Goal: Transaction & Acquisition: Purchase product/service

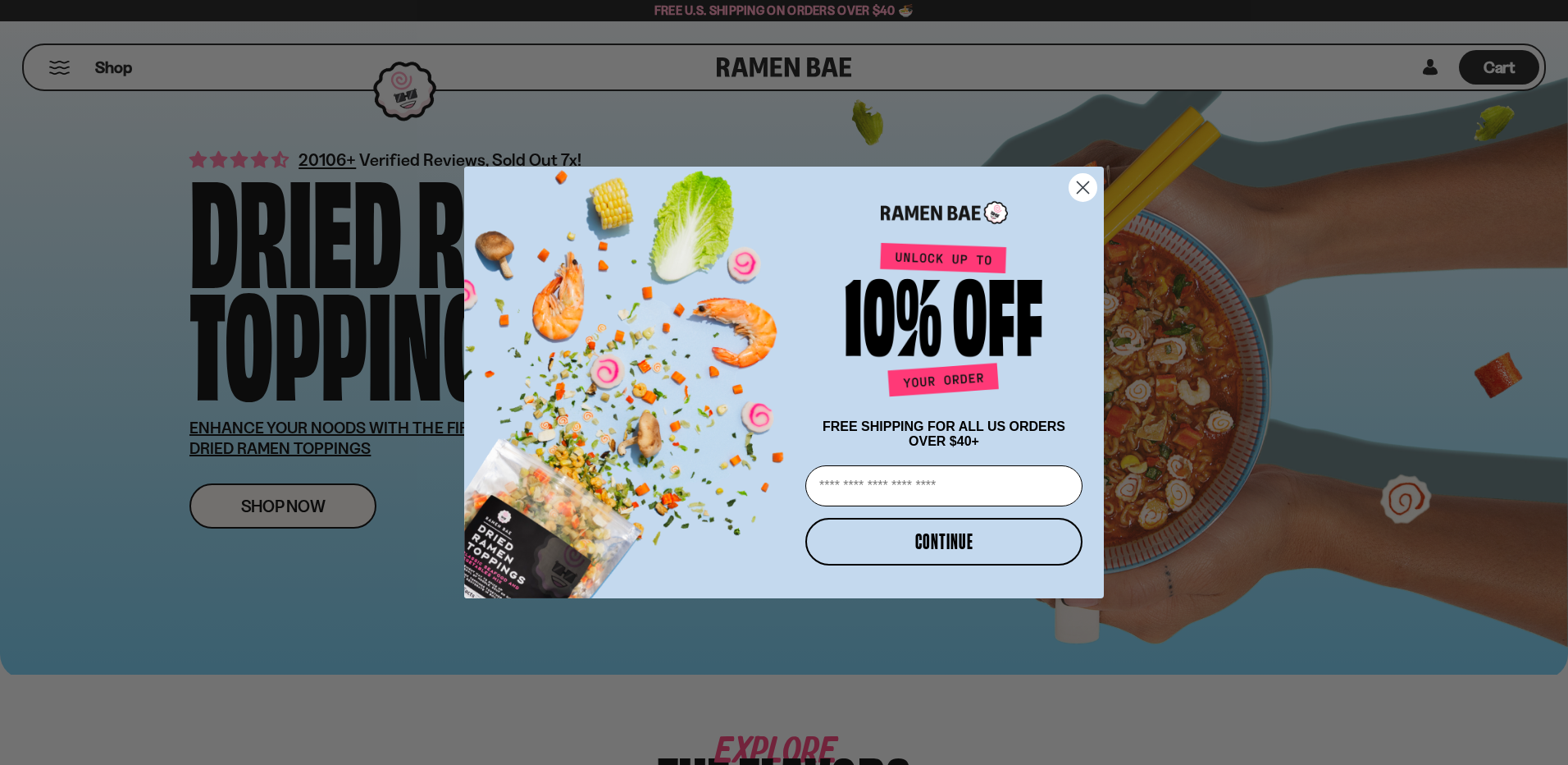
click at [815, 178] on circle "Close dialog" at bounding box center [1083, 187] width 27 height 27
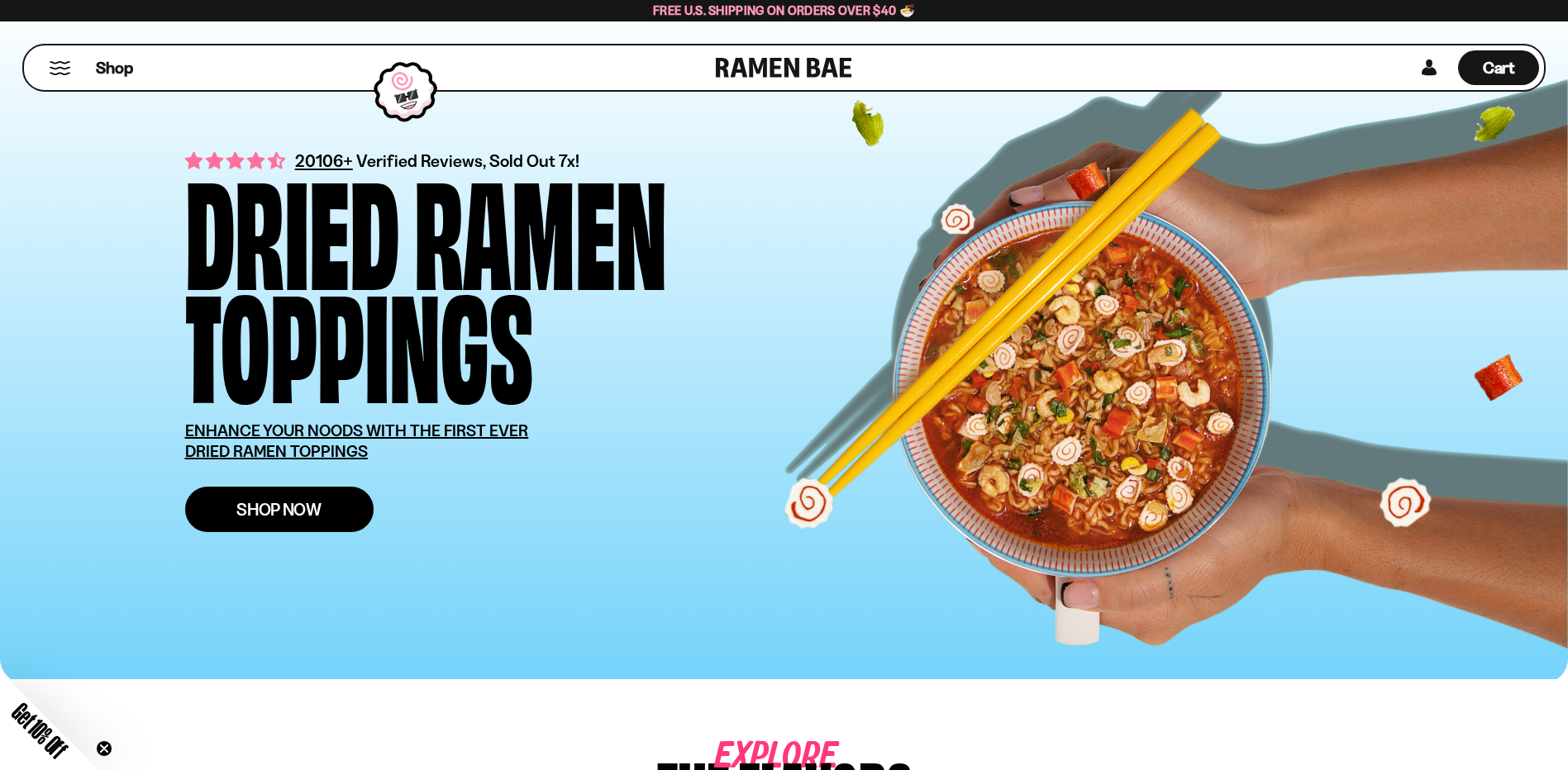
click at [307, 501] on span "Shop Now" at bounding box center [279, 509] width 85 height 17
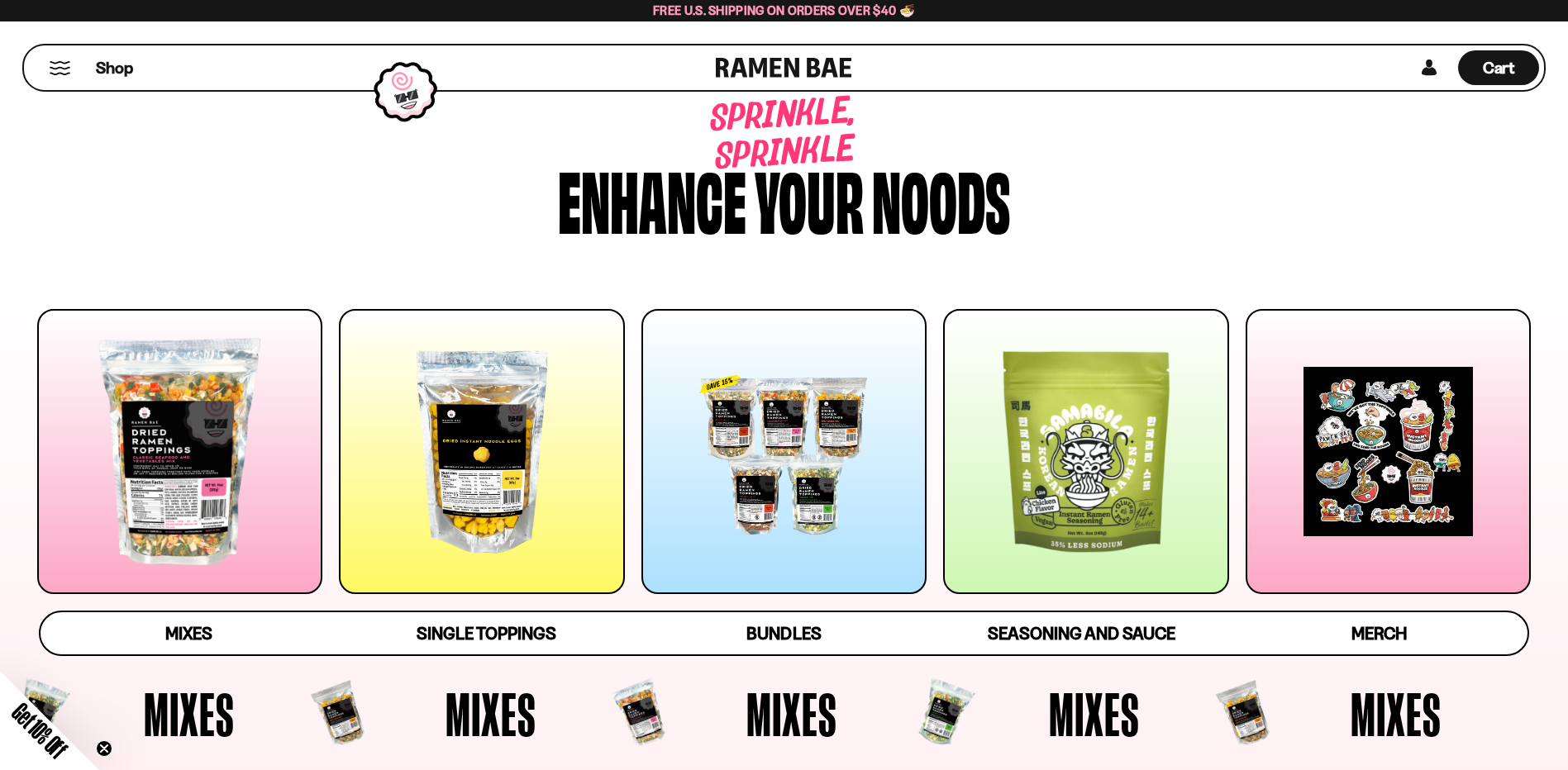
click at [453, 470] on div at bounding box center [482, 452] width 285 height 285
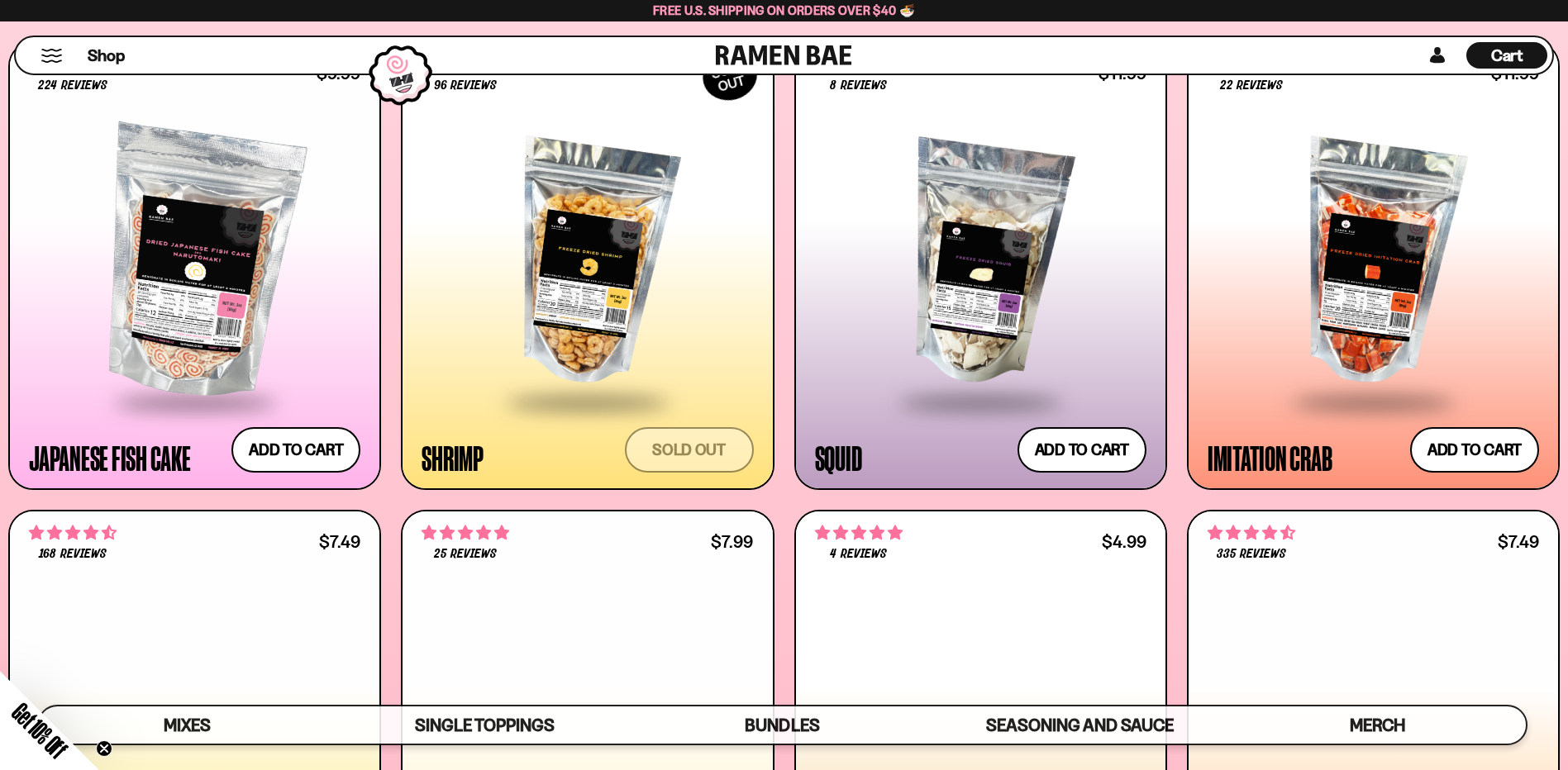
scroll to position [1813, 0]
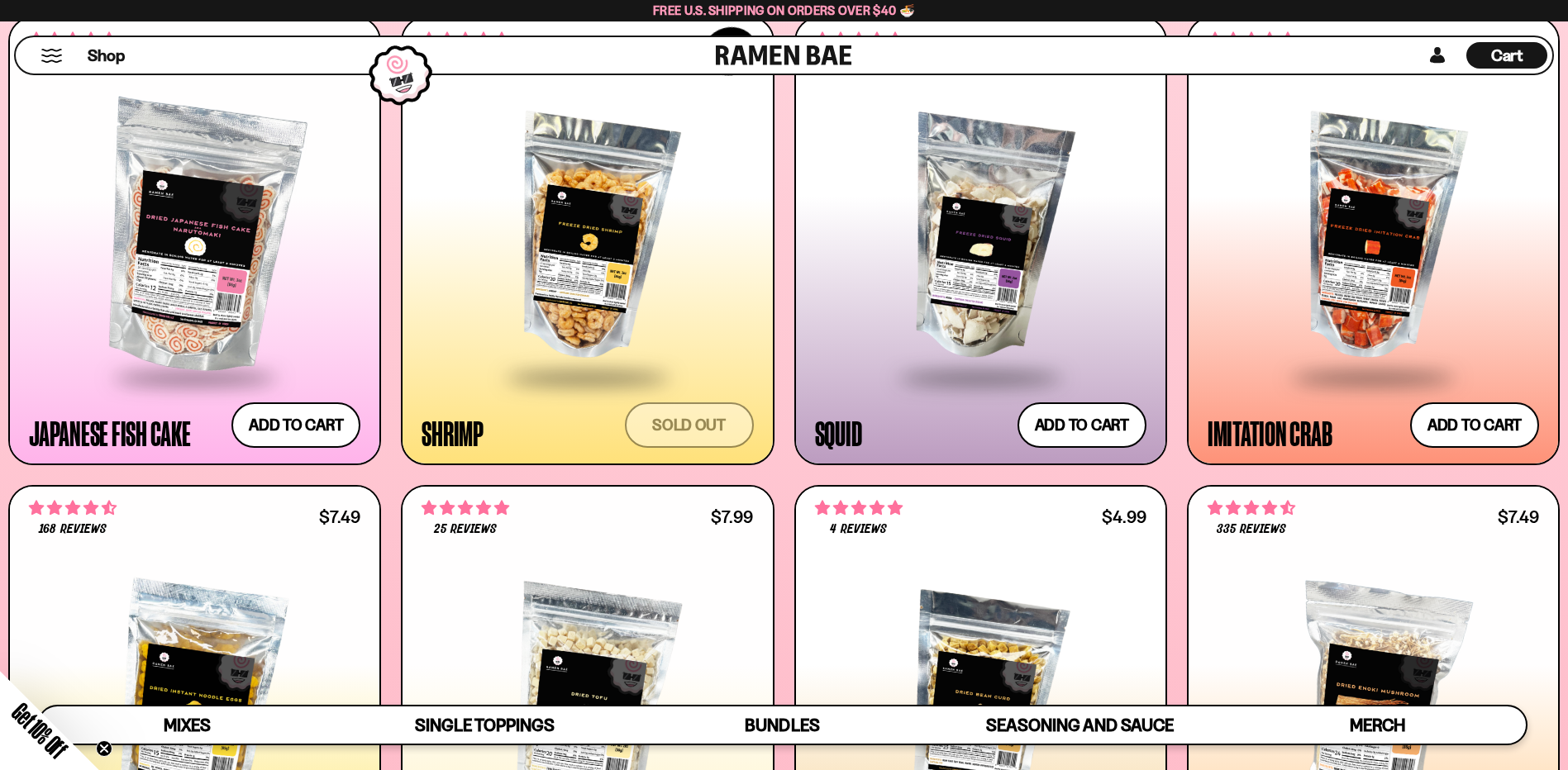
click at [601, 234] on div at bounding box center [587, 239] width 331 height 273
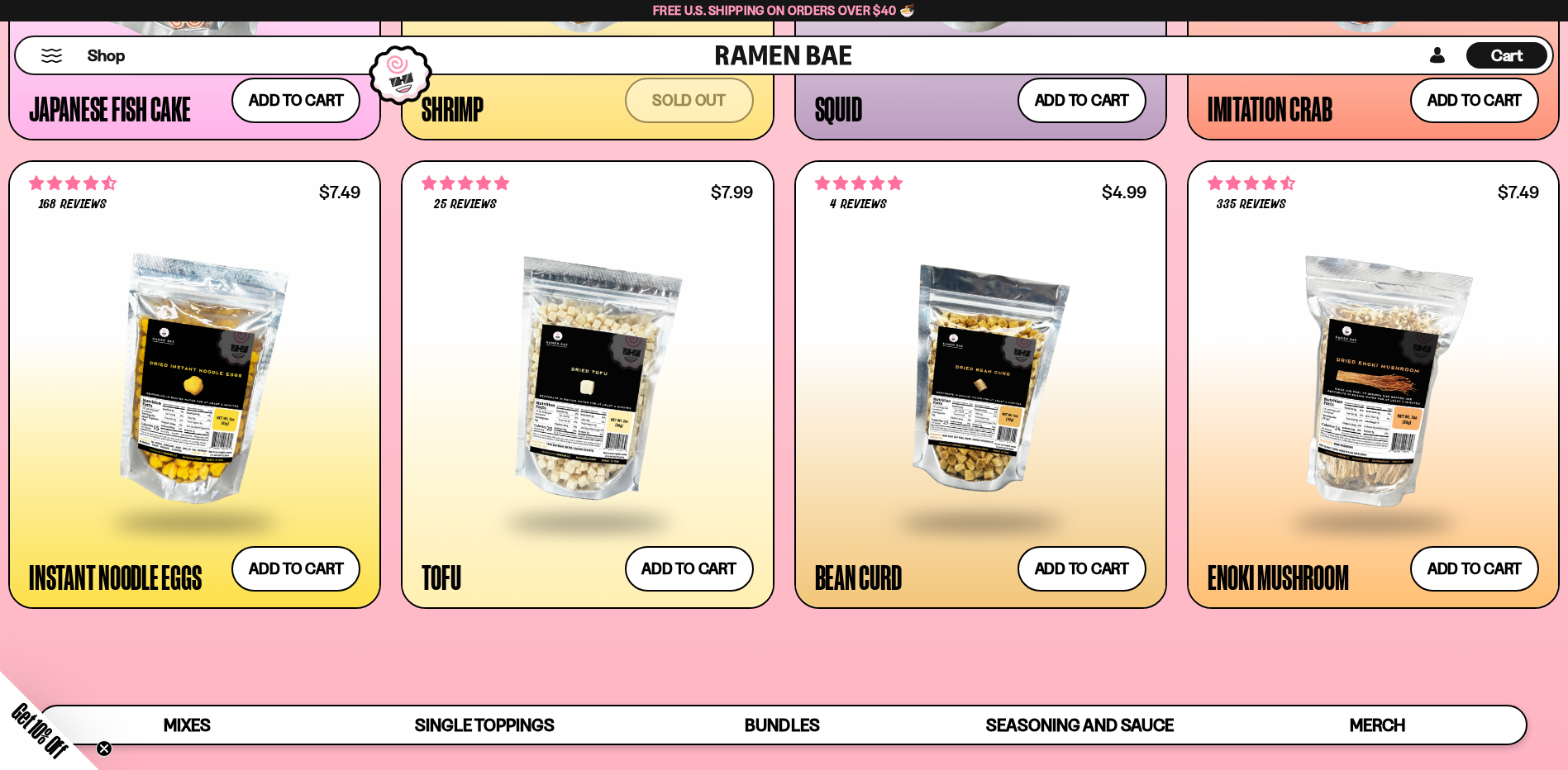
scroll to position [2144, 0]
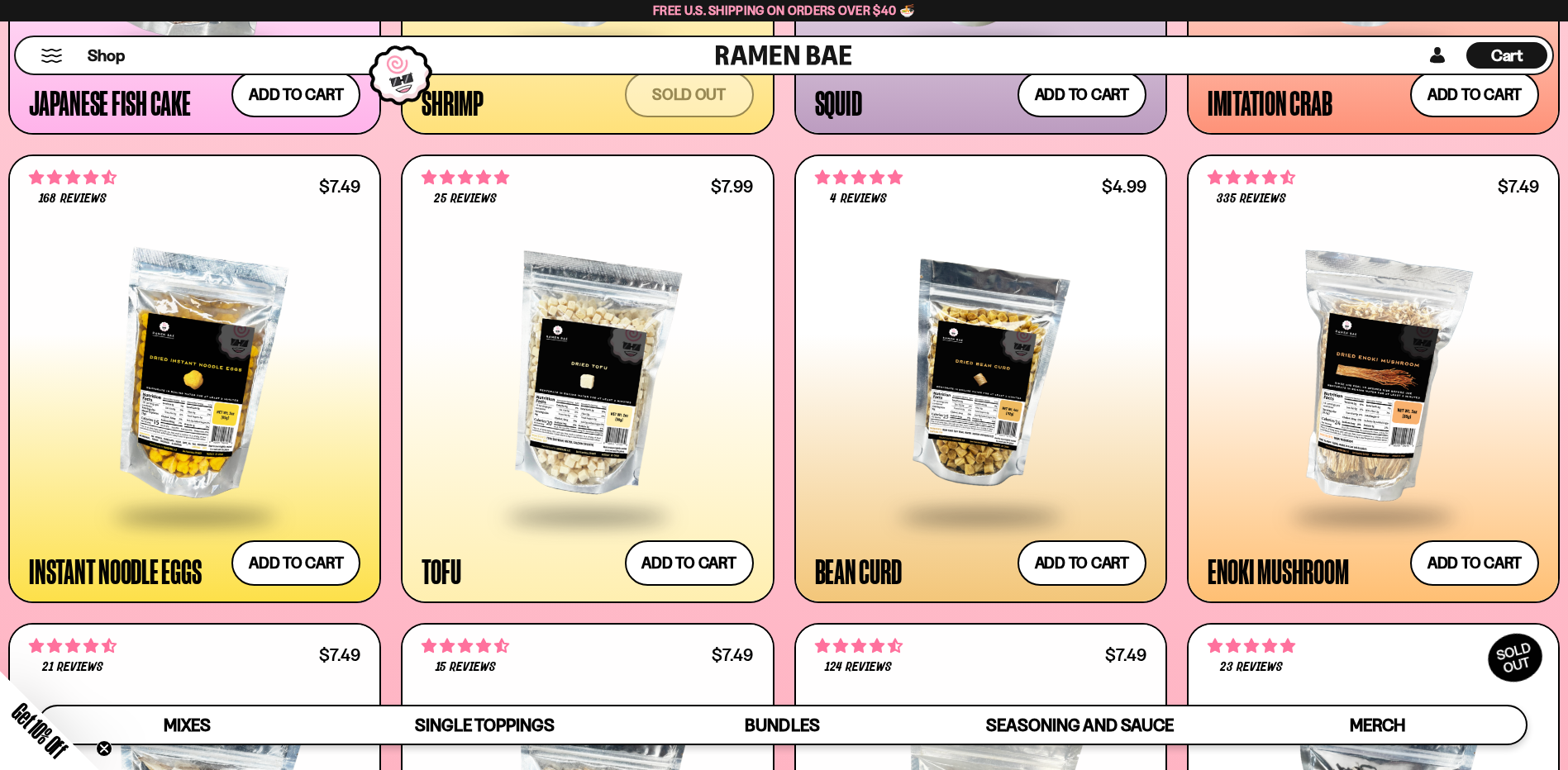
click at [195, 365] on div at bounding box center [195, 377] width 331 height 273
